Goal: Contribute content

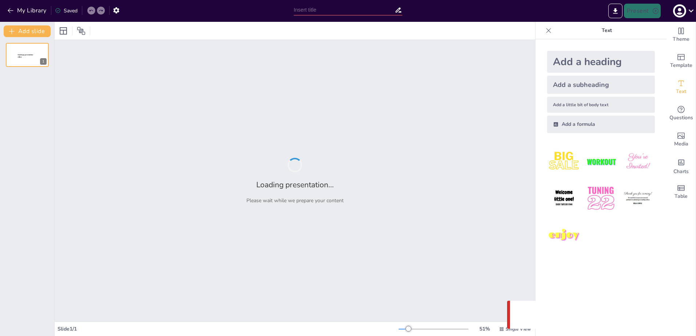
type input "quiz conversie"
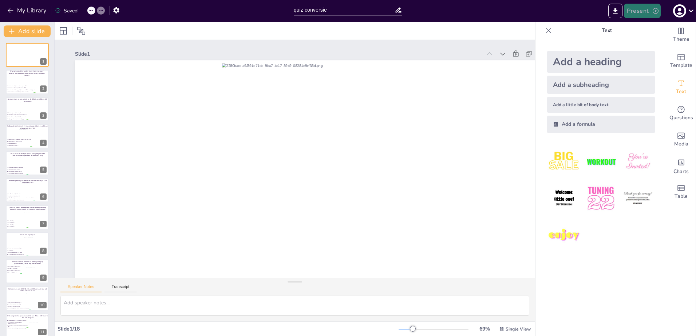
click at [346, 12] on button "Present" at bounding box center [642, 11] width 36 height 15
click at [346, 28] on li "Preview presentation" at bounding box center [654, 27] width 58 height 12
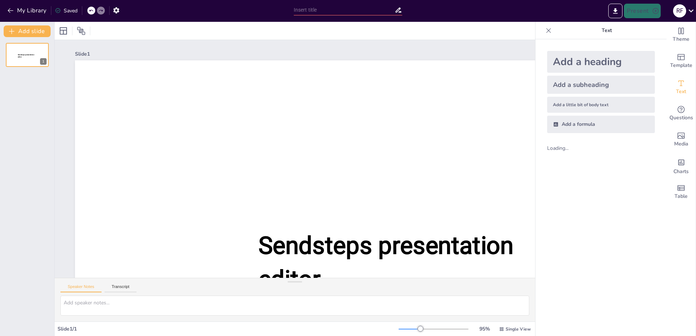
type input "quiz conversie"
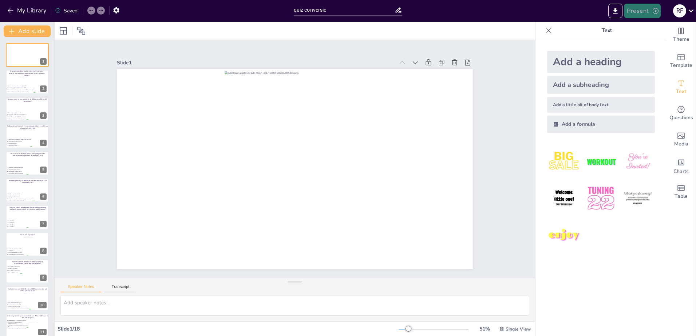
click at [647, 12] on button "Present" at bounding box center [642, 11] width 36 height 15
click at [651, 28] on li "Preview presentation" at bounding box center [653, 27] width 57 height 12
click at [20, 9] on button "My Library" at bounding box center [27, 11] width 44 height 12
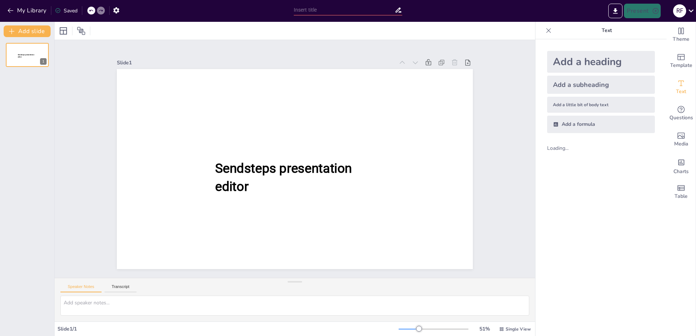
type input "quiz conversie"
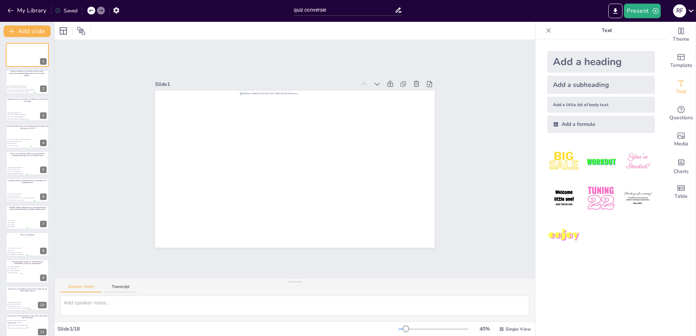
click at [334, 19] on div "quiz conversie" at bounding box center [348, 11] width 116 height 22
click at [25, 86] on span "Het is niet relevant bij de conversie voor Agro en HID." at bounding box center [21, 85] width 28 height 1
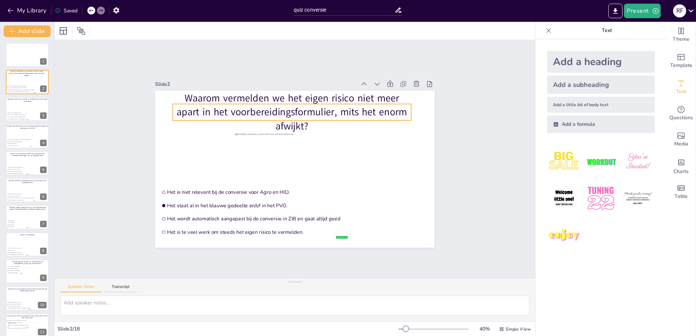
click at [275, 114] on p "Waarom vermelden we het eigen risico niet meer apart in het voorbereidingsformu…" at bounding box center [292, 112] width 238 height 42
drag, startPoint x: 246, startPoint y: 110, endPoint x: 242, endPoint y: 111, distance: 4.3
click at [242, 111] on p "Waarom vermelden we het eigen risico niet meer apart in het voorbereidingsformu…" at bounding box center [291, 113] width 238 height 42
click at [246, 97] on p "Waarom vermelden we het eigen risico niet meer apart in het voorbereidingsformu…" at bounding box center [291, 113] width 238 height 42
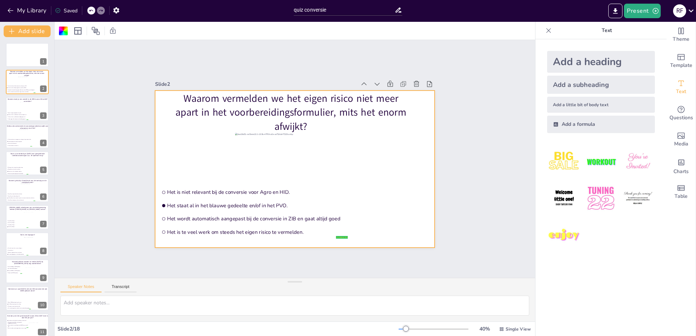
click at [248, 93] on p "Waarom vermelden we het eigen risico niet meer apart in het voorbereidingsformu…" at bounding box center [291, 113] width 238 height 42
click at [307, 122] on p "Waarom vermelden we het eigen risico niet meer apart in het voorbereidingsformu…" at bounding box center [291, 113] width 238 height 42
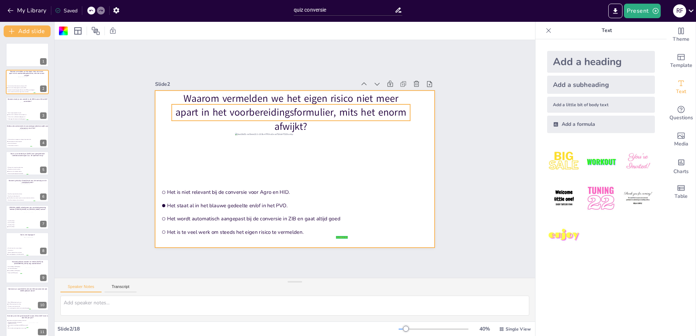
click at [277, 110] on p "Waarom vermelden we het eigen risico niet meer apart in het voorbereidingsformu…" at bounding box center [291, 113] width 238 height 42
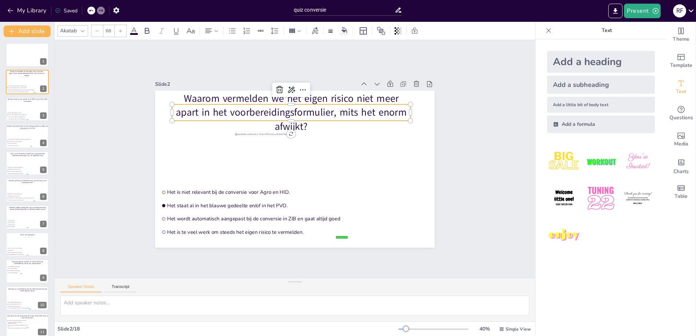
click at [277, 110] on p "Waarom vermelden we het eigen risico niet meer apart in het voorbereidingsformu…" at bounding box center [291, 113] width 238 height 42
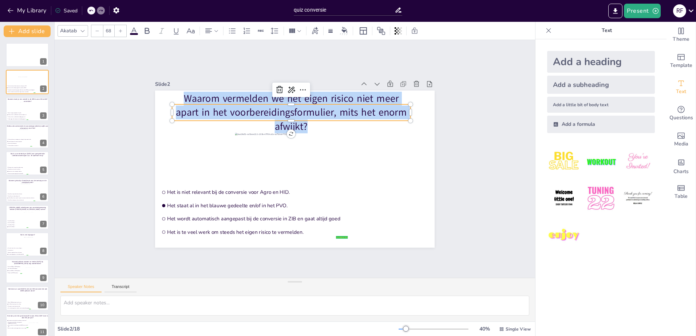
click at [277, 110] on p "Waarom vermelden we het eigen risico niet meer apart in het voorbereidingsformu…" at bounding box center [291, 113] width 238 height 42
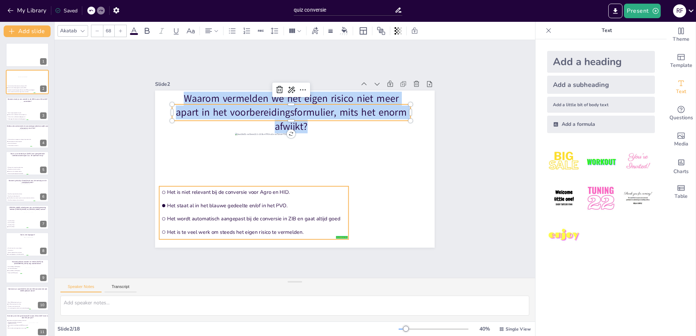
click at [252, 196] on ul "Het is niet relevant bij de conversie voor Agro en HID. Het staat al in het bla…" at bounding box center [253, 212] width 189 height 53
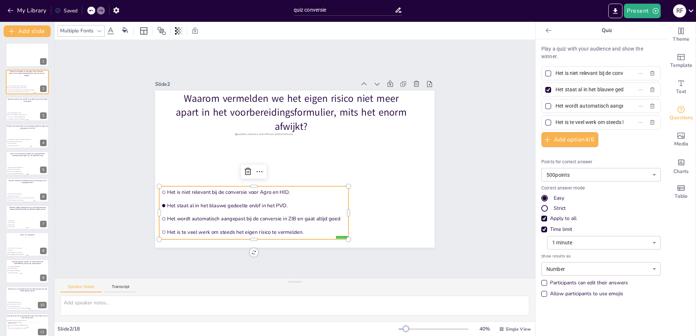
click at [587, 76] on input "Het is niet relevant bij de conversie voor Agro en HID." at bounding box center [590, 73] width 68 height 11
click at [590, 93] on input "Het staat al in het blauwe gedeelte en/of in het PVO." at bounding box center [590, 89] width 68 height 11
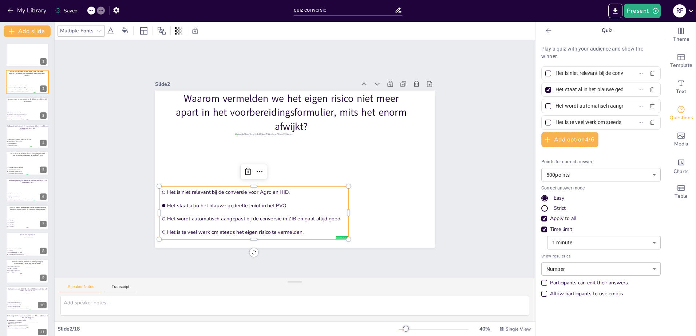
click at [590, 93] on input "Het staat al in het blauwe gedeelte en/of in het PVO." at bounding box center [590, 89] width 68 height 11
click at [580, 110] on input "Het wordt automatisch aangepast bij de conversie in ZIB en gaat altijd goed" at bounding box center [590, 106] width 68 height 11
click at [580, 109] on input "Het wordt automatisch aangepast bij de conversie in ZIB en gaat altijd goed" at bounding box center [590, 106] width 68 height 11
click at [576, 127] on input "Het is te veel werk om steeds het eigen risico te vermelden." at bounding box center [590, 122] width 68 height 11
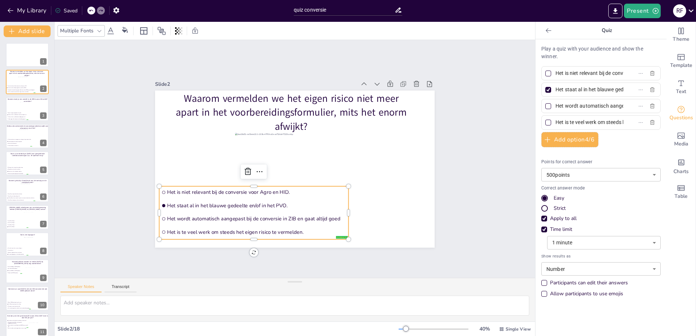
click at [577, 126] on input "Het is te veel werk om steeds het eigen risico te vermelden." at bounding box center [590, 122] width 68 height 11
click at [578, 126] on input "Het is te veel werk om steeds het eigen risico te vermelden." at bounding box center [590, 122] width 68 height 11
